Goal: Obtain resource: Obtain resource

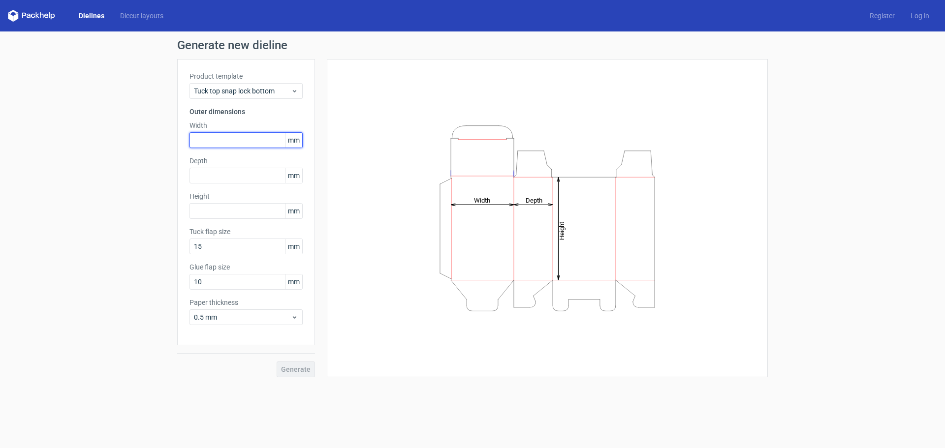
click at [253, 137] on input "text" at bounding box center [245, 140] width 113 height 16
type input "115"
type input "71"
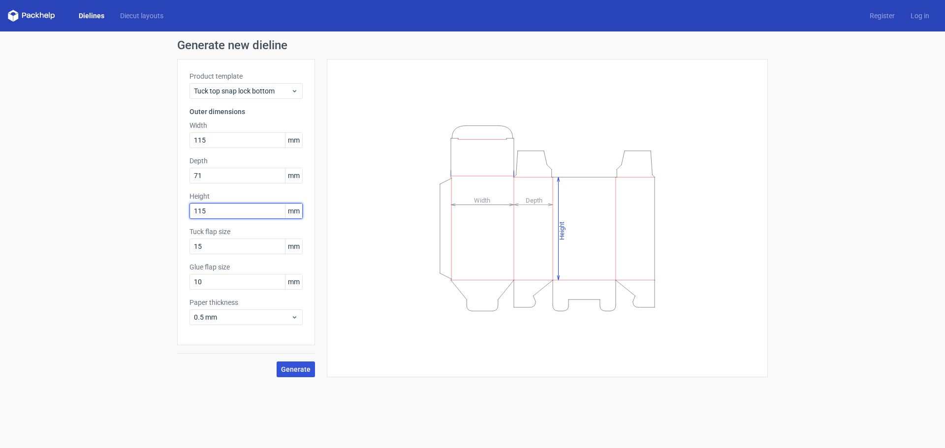
type input "115"
click at [293, 370] on span "Generate" at bounding box center [296, 369] width 30 height 7
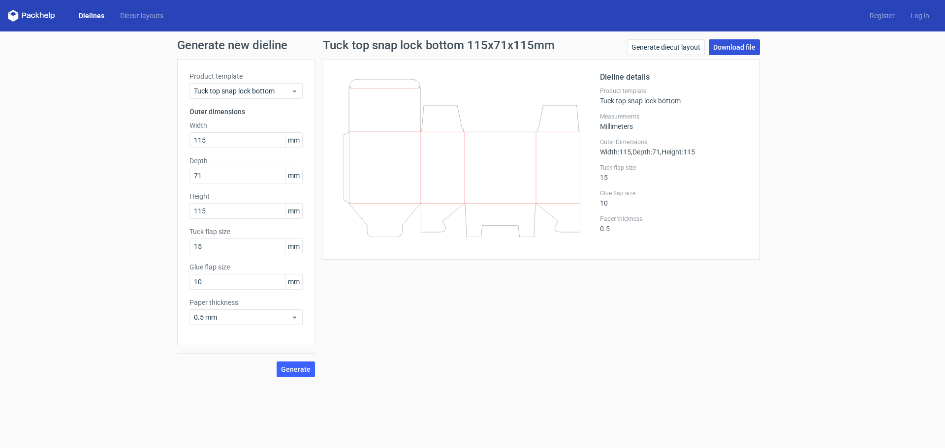
click at [745, 46] on link "Download file" at bounding box center [734, 47] width 51 height 16
click at [650, 319] on div "Tuck top snap lock bottom 115x71x115mm Generate diecut layout Download file Die…" at bounding box center [541, 208] width 453 height 338
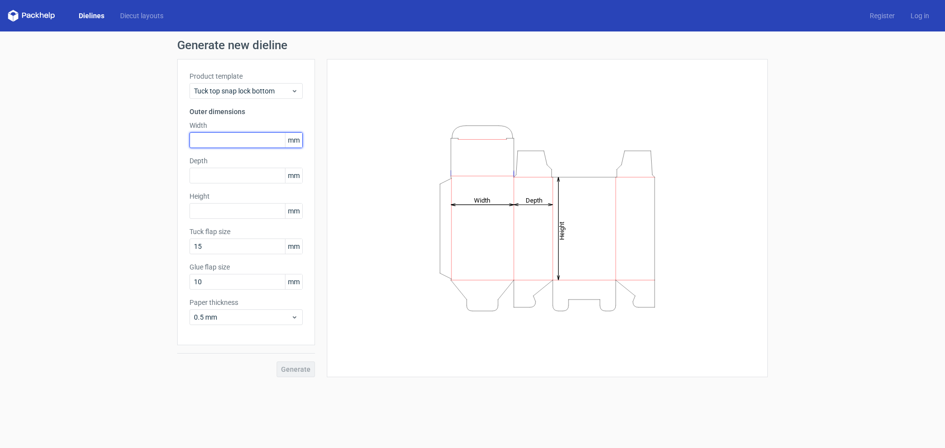
click at [220, 138] on input "text" at bounding box center [245, 140] width 113 height 16
type input "115"
type input "71"
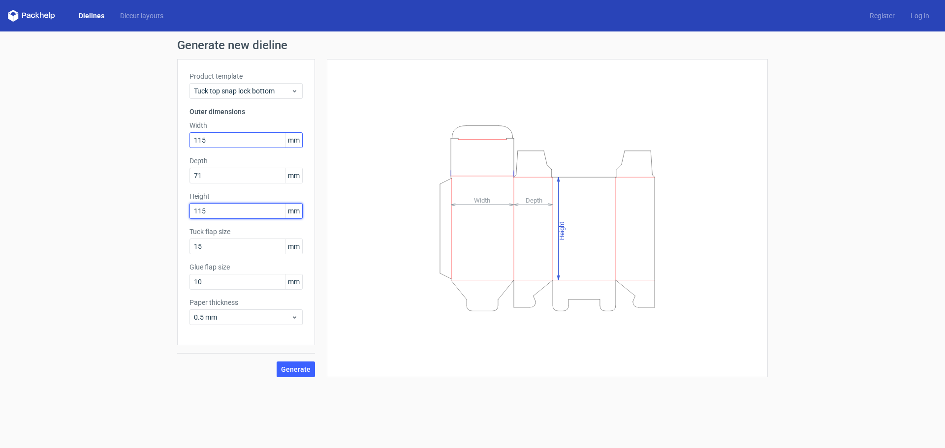
type input "115"
click at [288, 369] on span "Generate" at bounding box center [296, 369] width 30 height 7
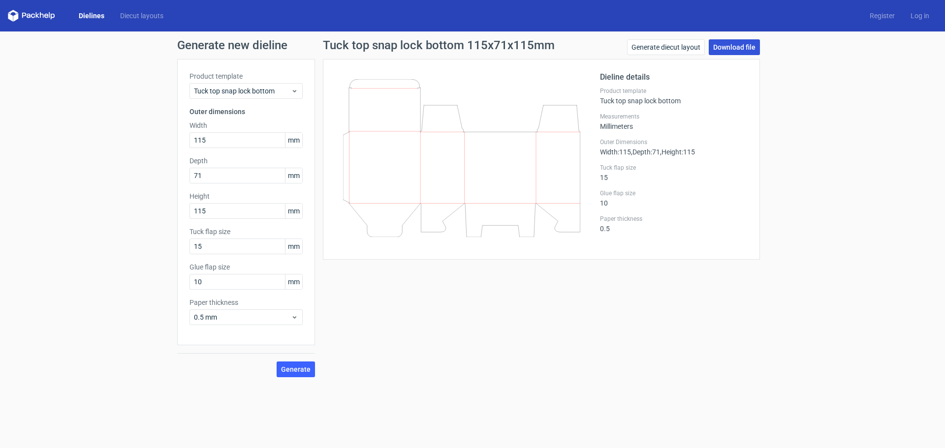
click at [722, 46] on link "Download file" at bounding box center [734, 47] width 51 height 16
click at [408, 358] on div "Tuck top snap lock bottom 115x71x115mm Generate diecut layout Download file Die…" at bounding box center [541, 208] width 453 height 338
click at [427, 378] on div "Generate new dieline Product template Tuck top snap lock bottom Outer dimension…" at bounding box center [472, 208] width 945 height 354
click at [637, 52] on link "Generate diecut layout" at bounding box center [666, 47] width 78 height 16
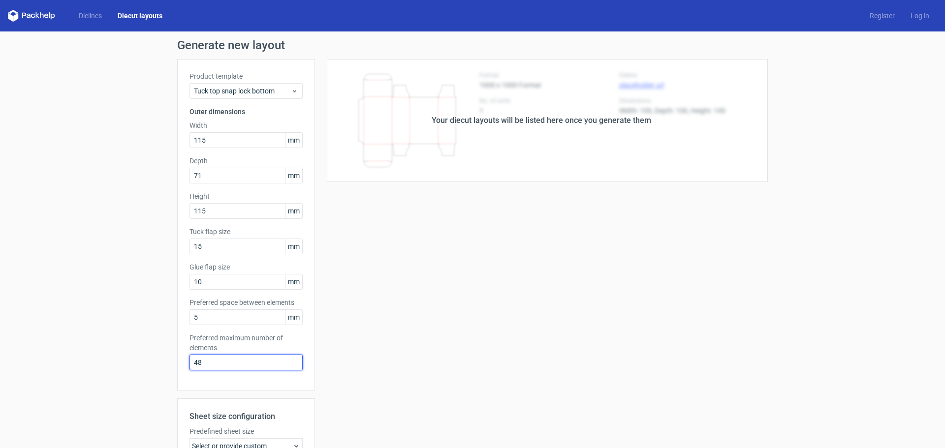
drag, startPoint x: 211, startPoint y: 361, endPoint x: 159, endPoint y: 351, distance: 52.5
click at [161, 355] on div "Generate new layout Product template Tuck top snap lock bottom Outer dimensions…" at bounding box center [472, 315] width 945 height 569
type input "1"
click at [370, 315] on div "Your diecut layouts will be listed here once you generate them Height Depth Wid…" at bounding box center [541, 326] width 453 height 534
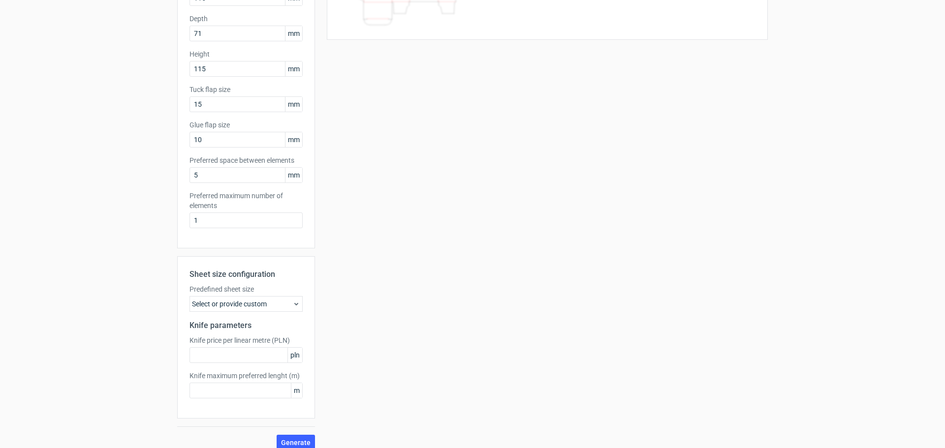
scroll to position [153, 0]
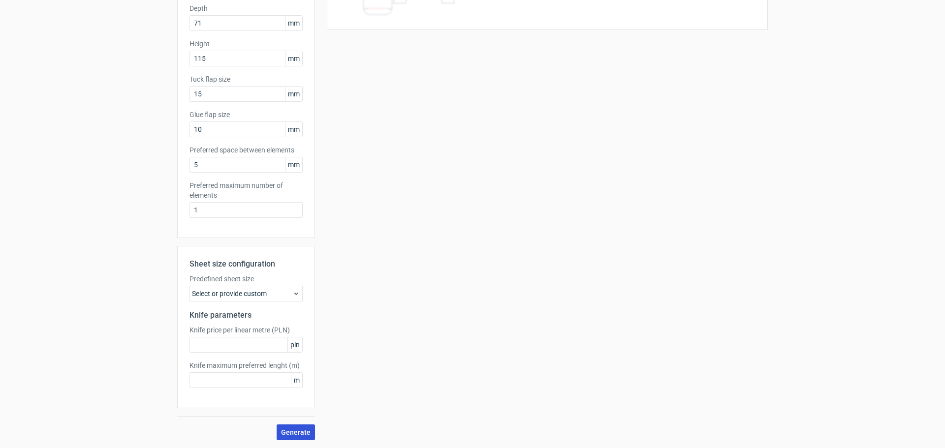
click at [289, 429] on span "Generate" at bounding box center [296, 432] width 30 height 7
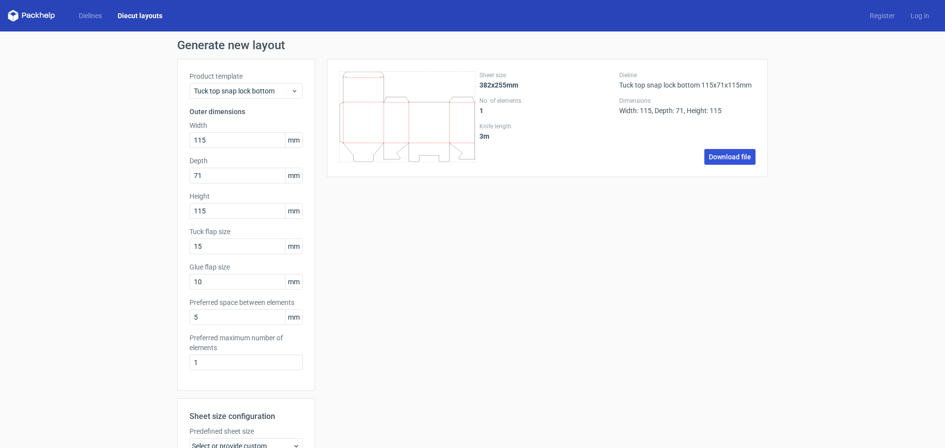
click at [717, 156] on link "Download file" at bounding box center [729, 157] width 51 height 16
click at [562, 401] on div "Sheet size 382x255mm No. of elements 1 Knife length 3 m Dieline Tuck top snap l…" at bounding box center [541, 326] width 453 height 534
click at [284, 89] on span "Tuck top snap lock bottom" at bounding box center [242, 91] width 97 height 10
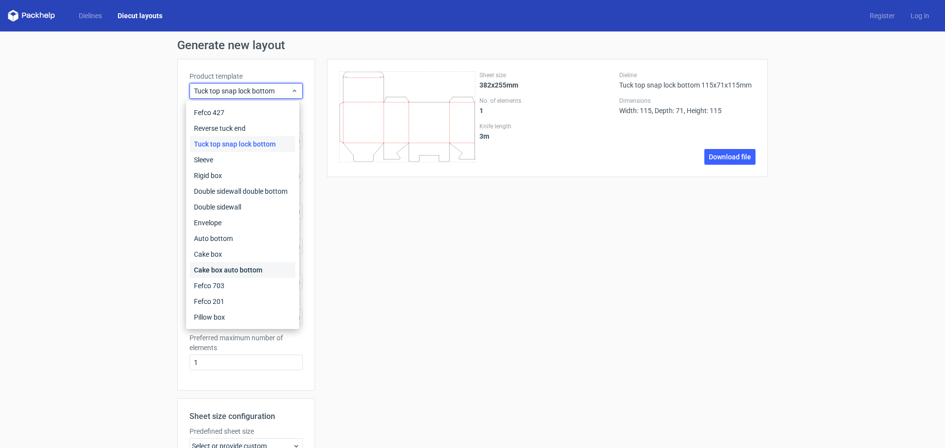
click at [268, 270] on div "Cake box auto bottom" at bounding box center [242, 270] width 105 height 16
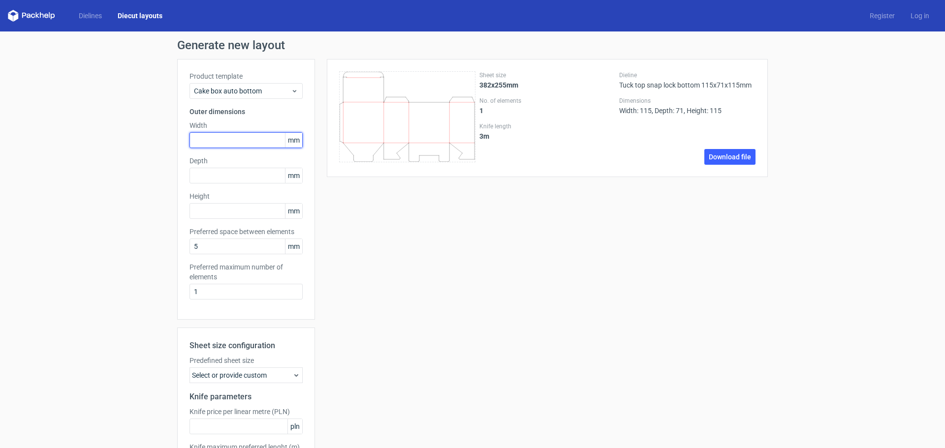
click at [255, 144] on input "text" at bounding box center [245, 140] width 113 height 16
type input "115"
type input "71"
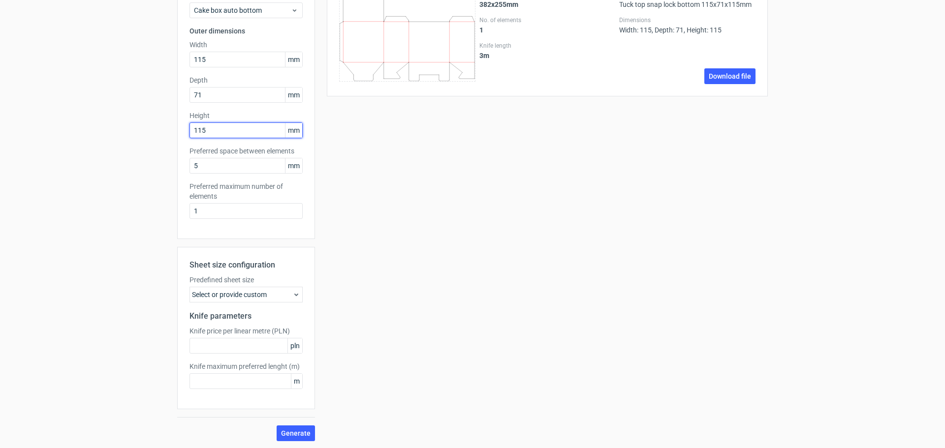
scroll to position [82, 0]
type input "115"
click at [288, 434] on span "Generate" at bounding box center [296, 432] width 30 height 7
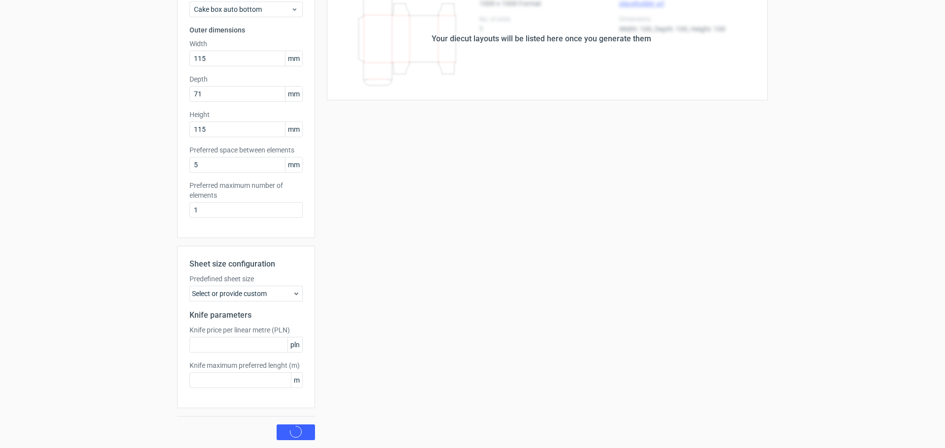
scroll to position [0, 0]
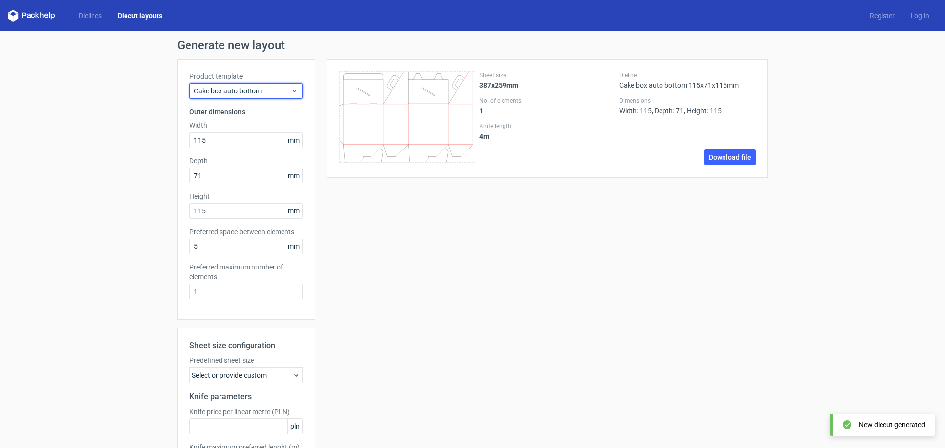
click at [270, 95] on span "Cake box auto bottom" at bounding box center [242, 91] width 97 height 10
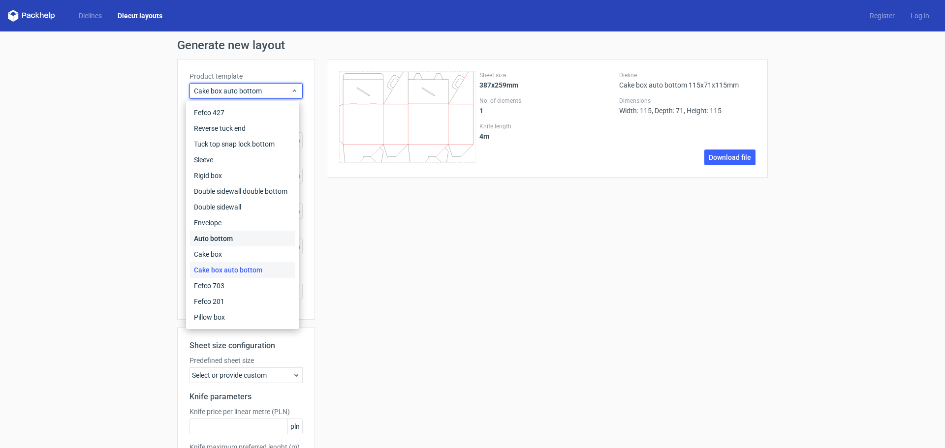
click at [252, 238] on div "Auto bottom" at bounding box center [242, 239] width 105 height 16
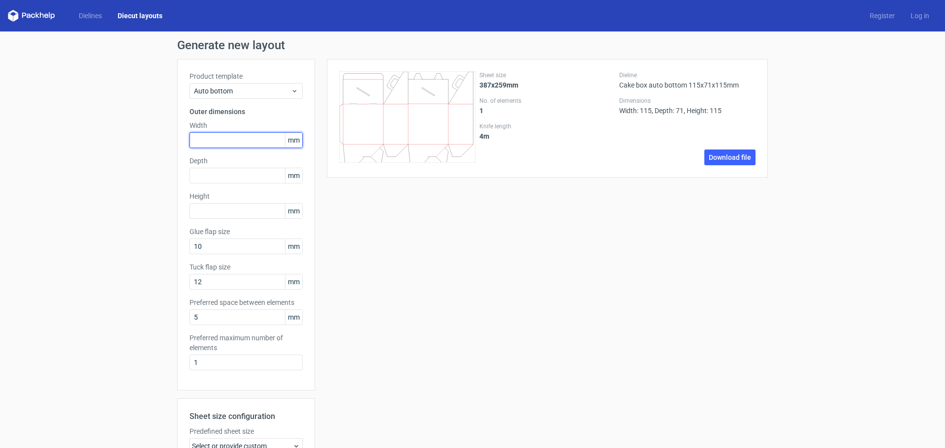
click at [243, 144] on input "text" at bounding box center [245, 140] width 113 height 16
type input "115"
type input "71"
type input "115"
click at [382, 331] on div "\t \t \t \t \t \t \t \t \t \t \t \t \t \t \t \t \t \t \t \t \t \t \t \t \t \t \…" at bounding box center [541, 326] width 453 height 534
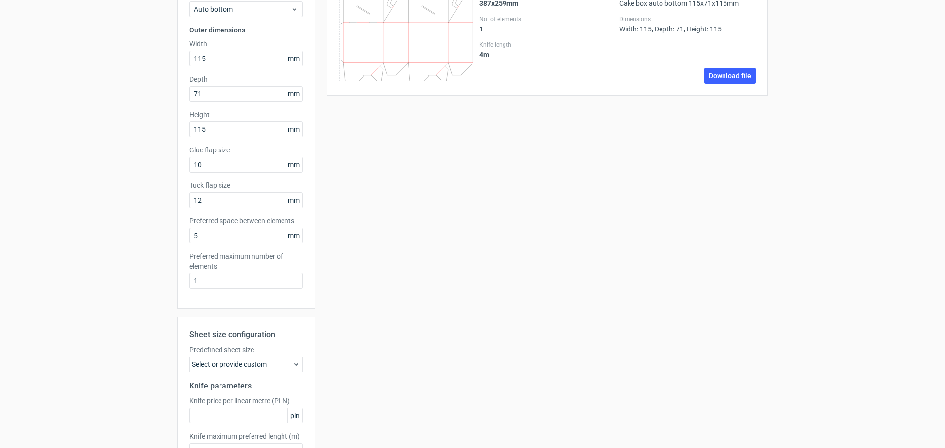
scroll to position [153, 0]
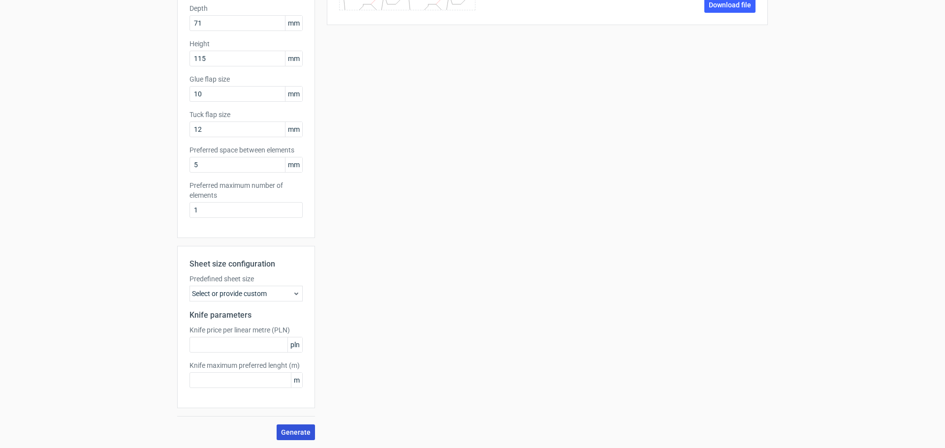
click at [292, 430] on span "Generate" at bounding box center [296, 432] width 30 height 7
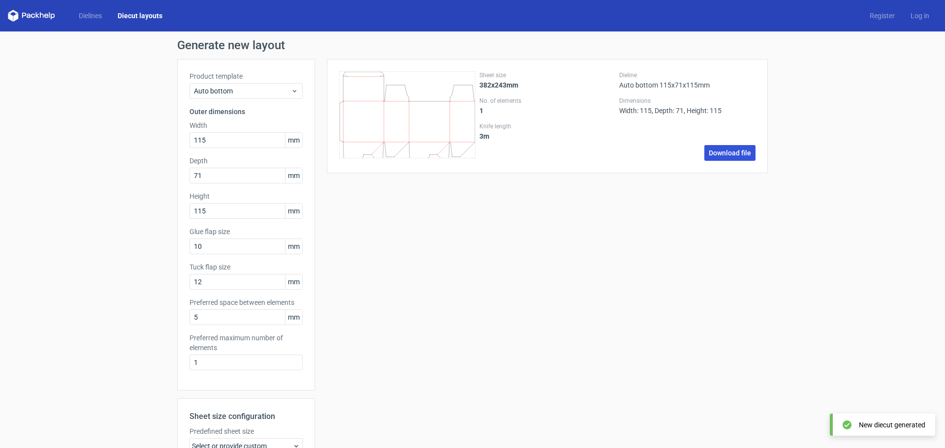
click at [722, 155] on link "Download file" at bounding box center [729, 153] width 51 height 16
click at [722, 154] on link "Download file" at bounding box center [729, 153] width 51 height 16
